Goal: Information Seeking & Learning: Learn about a topic

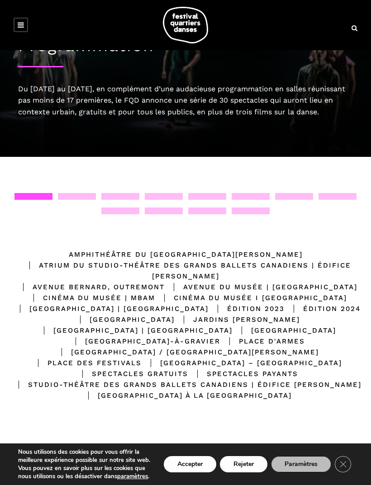
scroll to position [56, 0]
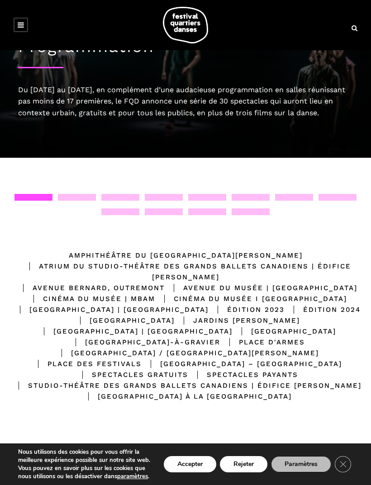
click at [14, 31] on link at bounding box center [21, 25] width 14 height 14
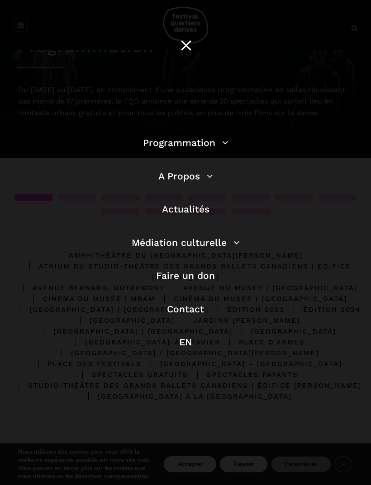
click at [22, 28] on div "Programmation Billetterie 2025 Programmation Gratuite Calendrier du Festival Le…" at bounding box center [185, 242] width 371 height 485
click at [216, 148] on link "Programmation" at bounding box center [186, 142] width 86 height 11
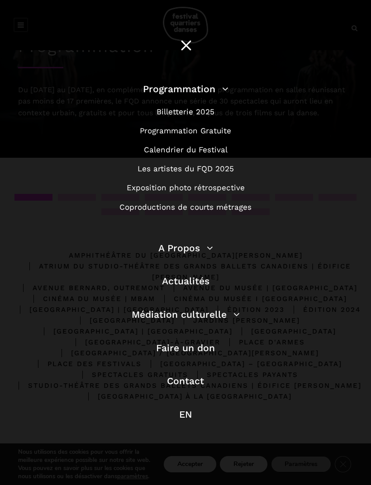
click at [214, 154] on link "Calendrier du Festival" at bounding box center [186, 149] width 84 height 9
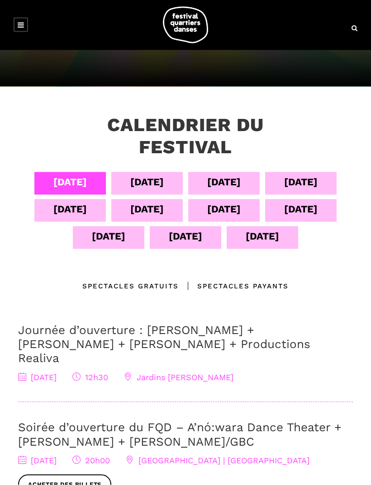
scroll to position [104, 0]
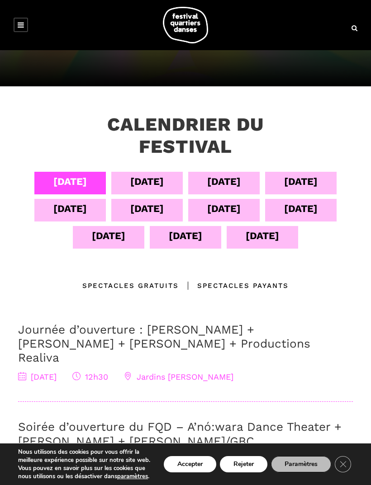
click at [85, 215] on div "[DATE]" at bounding box center [69, 209] width 33 height 16
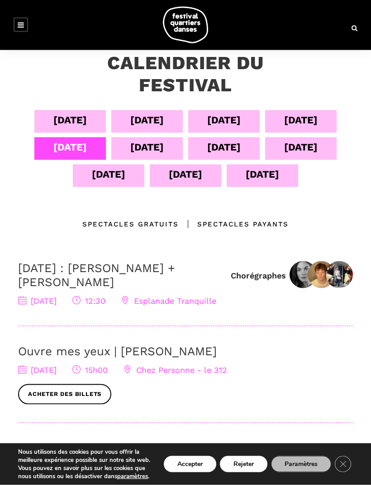
scroll to position [165, 0]
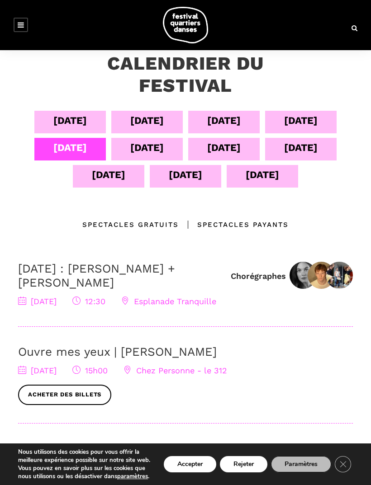
click at [159, 146] on div "[DATE]" at bounding box center [146, 148] width 33 height 16
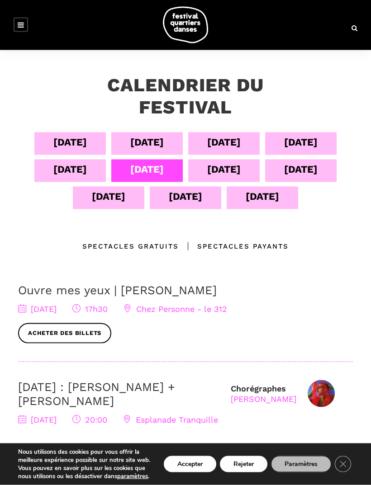
scroll to position [133, 0]
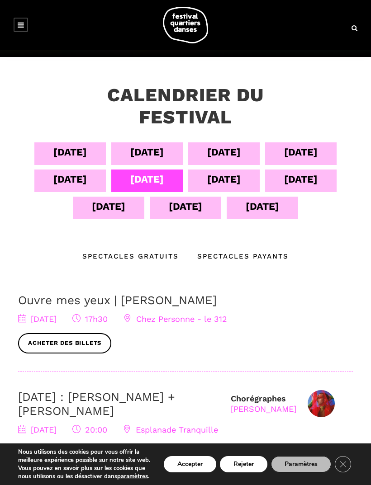
click at [230, 181] on div "[DATE]" at bounding box center [223, 179] width 33 height 16
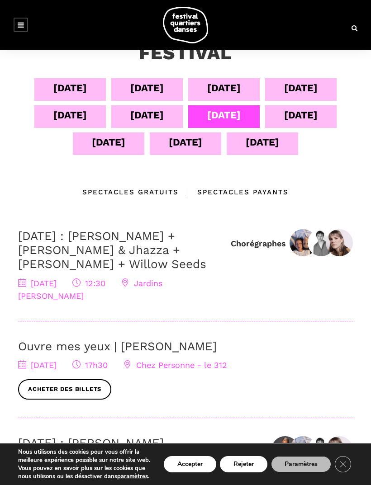
scroll to position [197, 0]
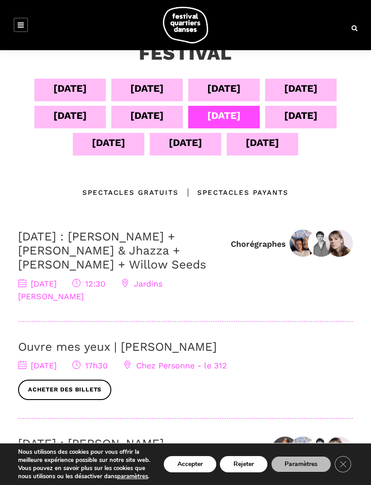
click at [162, 283] on span "Jardins [PERSON_NAME]" at bounding box center [90, 290] width 144 height 23
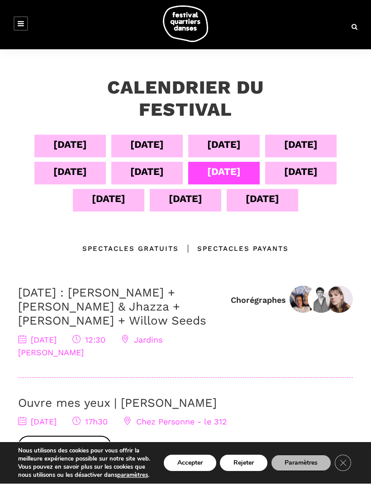
click at [162, 170] on div "[DATE]" at bounding box center [146, 173] width 33 height 16
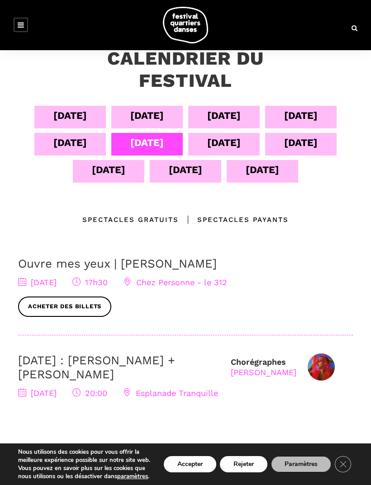
scroll to position [168, 0]
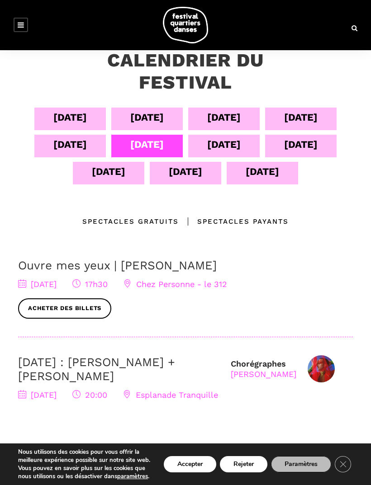
click at [86, 144] on div "[DATE]" at bounding box center [69, 145] width 33 height 16
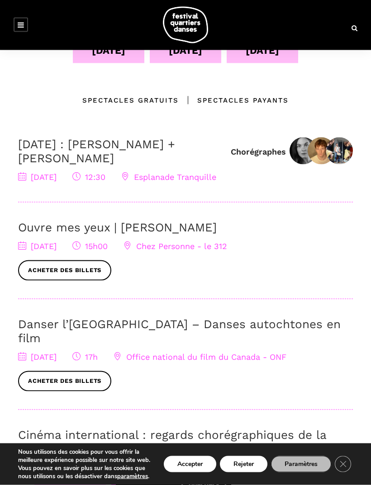
scroll to position [262, 0]
